Goal: Task Accomplishment & Management: Manage account settings

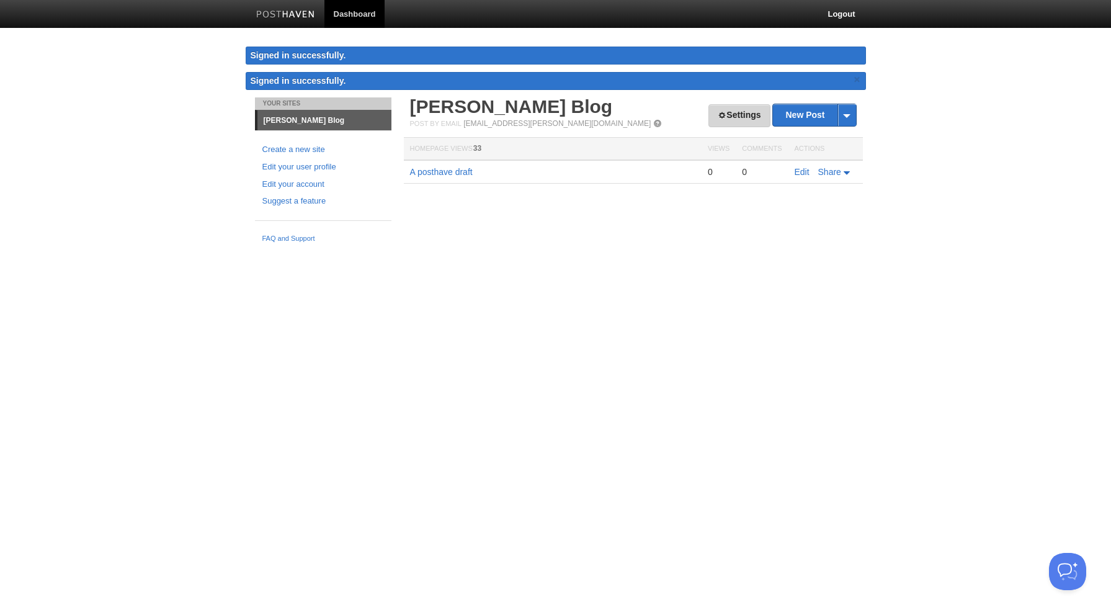
click at [720, 112] on span at bounding box center [722, 115] width 9 height 9
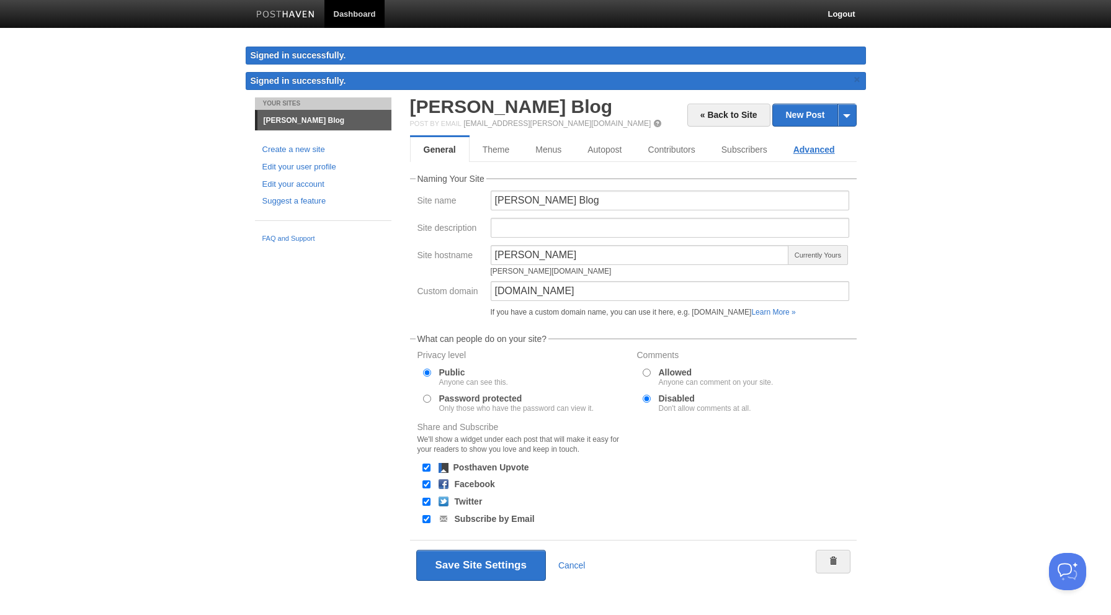
click at [812, 145] on link "Advanced" at bounding box center [814, 149] width 68 height 25
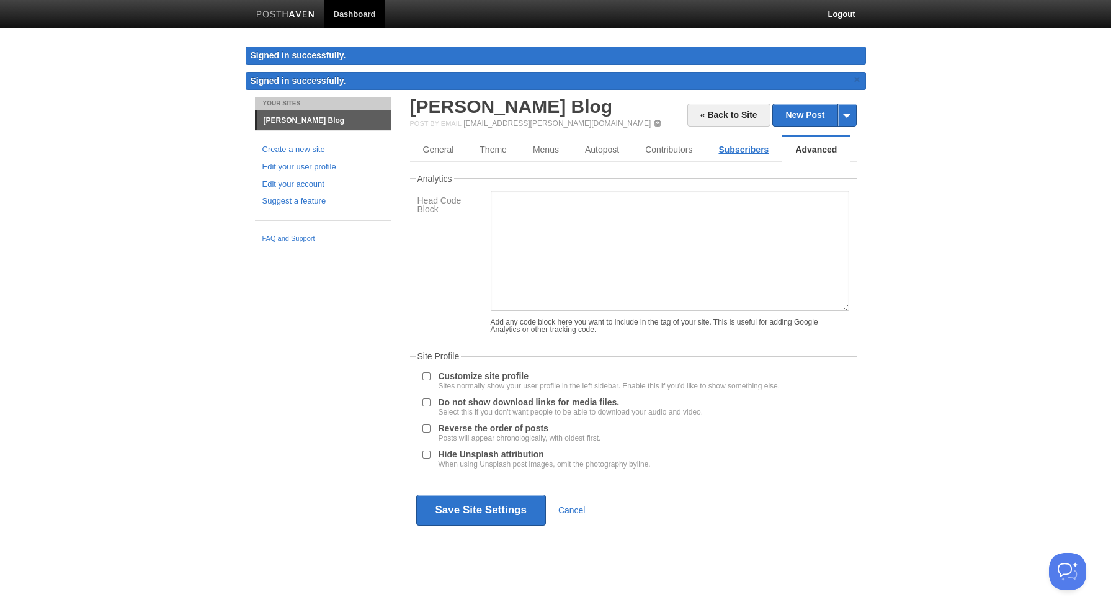
click at [751, 149] on link "Subscribers" at bounding box center [743, 149] width 76 height 25
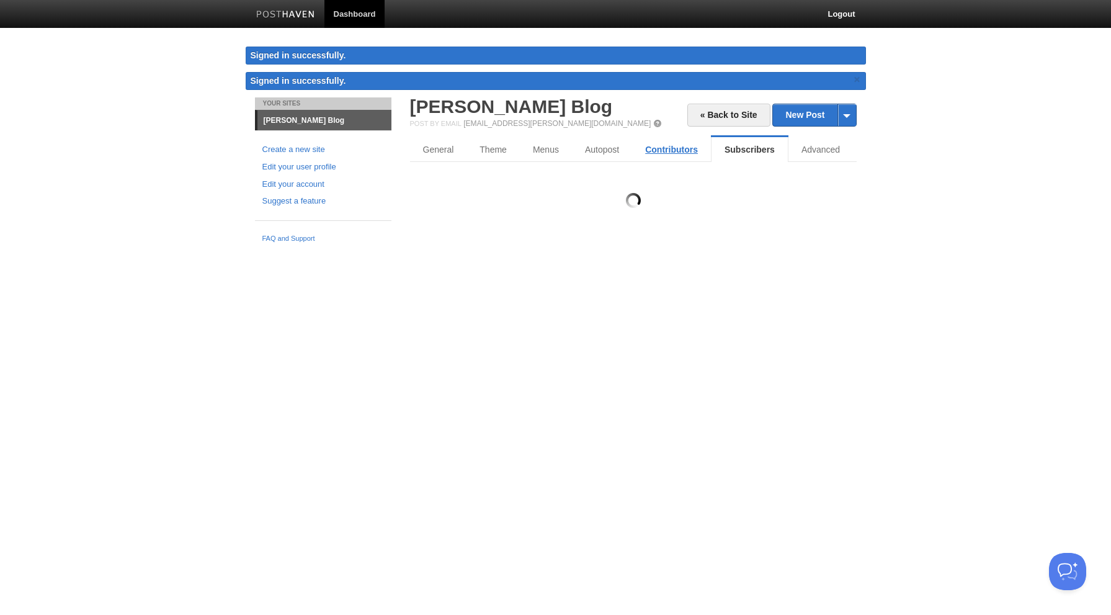
click at [695, 147] on link "Contributors" at bounding box center [671, 149] width 79 height 25
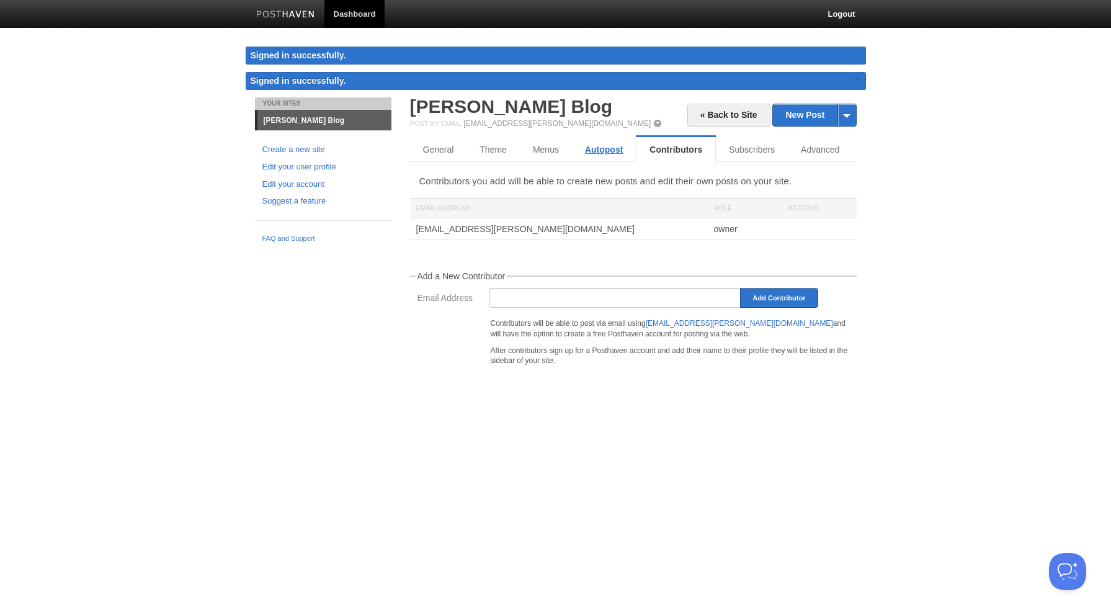
click at [580, 148] on link "Autopost" at bounding box center [604, 149] width 64 height 25
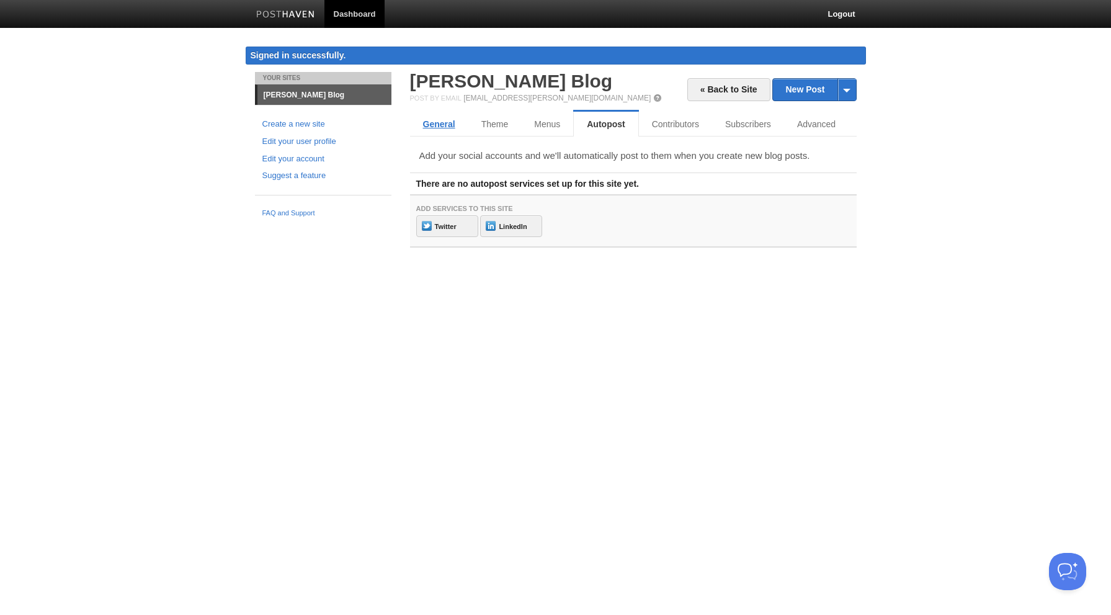
click at [440, 130] on link "General" at bounding box center [439, 124] width 58 height 25
